Goal: Task Accomplishment & Management: Complete application form

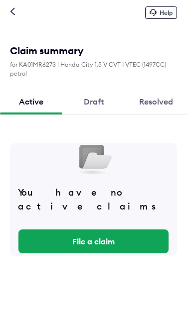
click at [103, 237] on button "File a claim" at bounding box center [93, 241] width 150 height 24
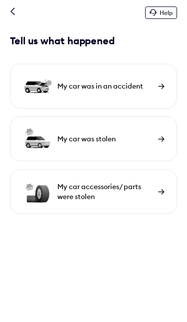
click at [158, 87] on img at bounding box center [161, 86] width 6 height 5
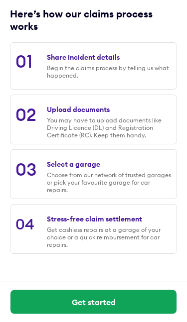
scroll to position [109, 0]
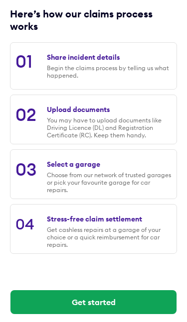
click at [66, 169] on div "Select a garage" at bounding box center [73, 164] width 53 height 9
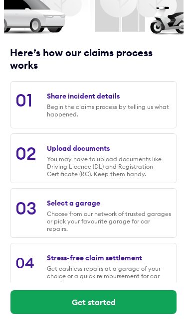
scroll to position [0, 0]
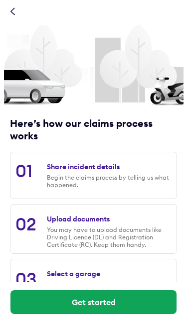
click at [14, 13] on icon at bounding box center [12, 11] width 5 height 8
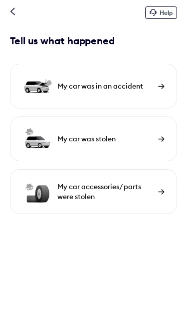
click at [14, 13] on icon at bounding box center [12, 11] width 5 height 8
